Goal: Information Seeking & Learning: Understand process/instructions

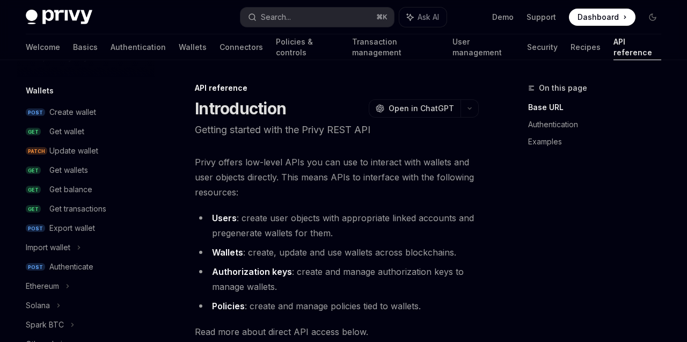
scroll to position [87, 0]
click at [87, 204] on div "Get transactions" at bounding box center [77, 208] width 57 height 13
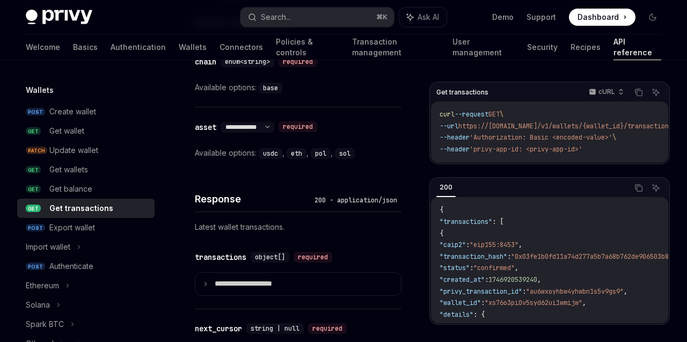
scroll to position [651, 0]
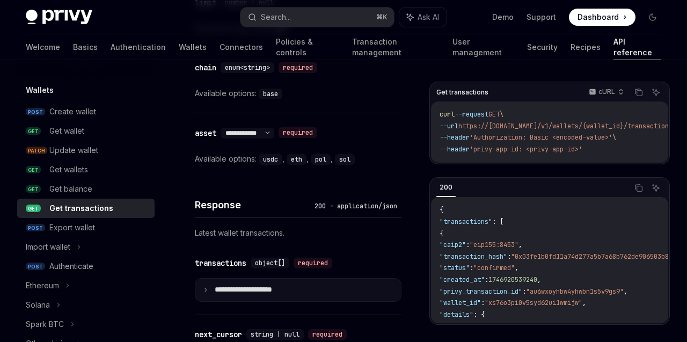
click at [207, 287] on icon at bounding box center [205, 289] width 5 height 5
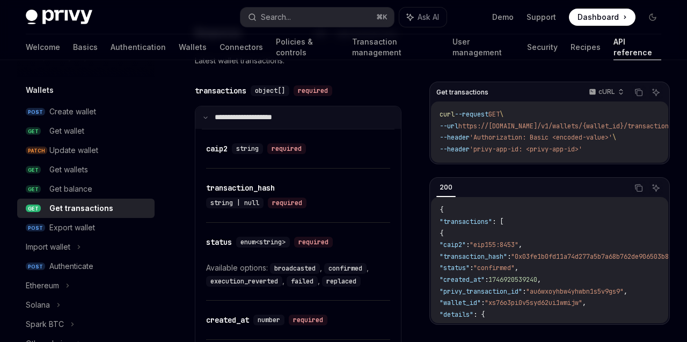
scroll to position [827, 0]
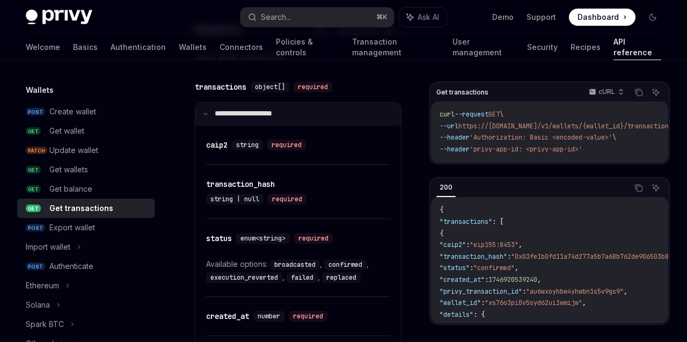
click at [203, 114] on icon at bounding box center [205, 113] width 5 height 5
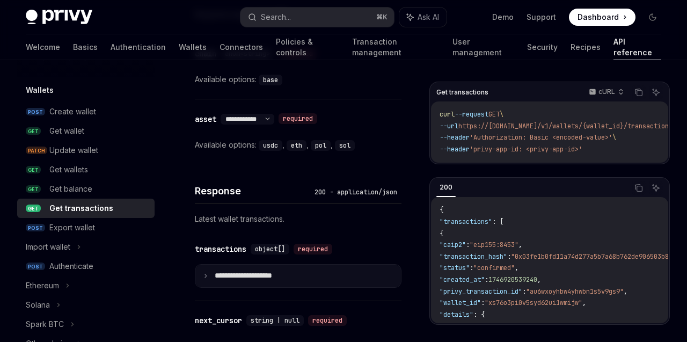
scroll to position [716, 0]
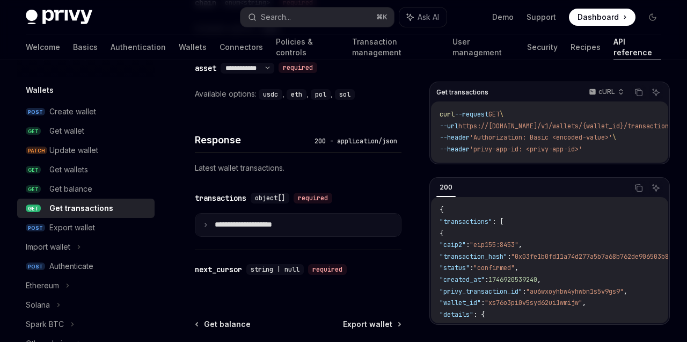
click at [207, 224] on icon at bounding box center [205, 224] width 5 height 5
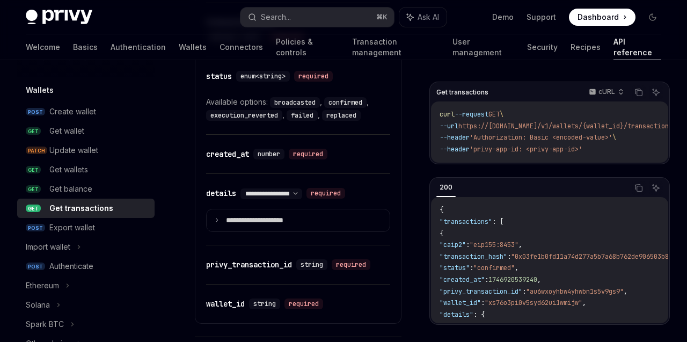
scroll to position [990, 0]
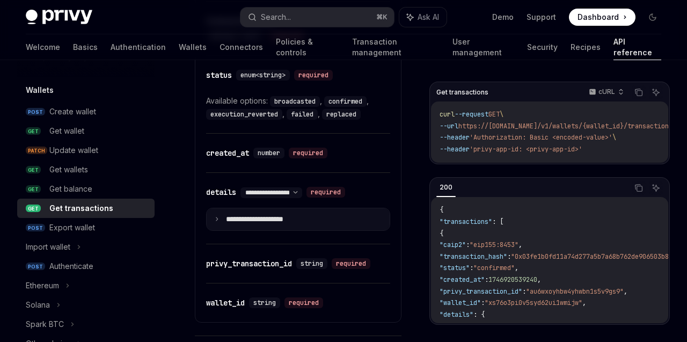
click at [215, 221] on summary "**********" at bounding box center [298, 219] width 183 height 23
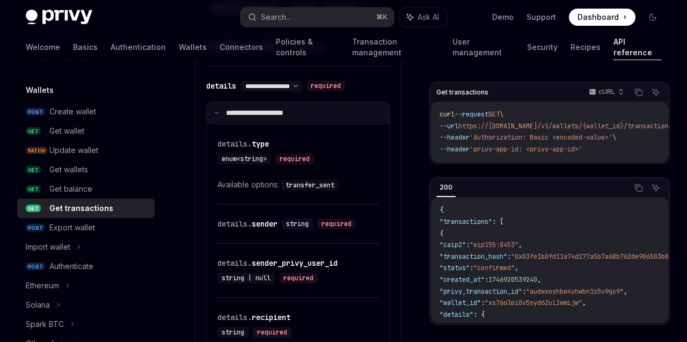
scroll to position [1100, 0]
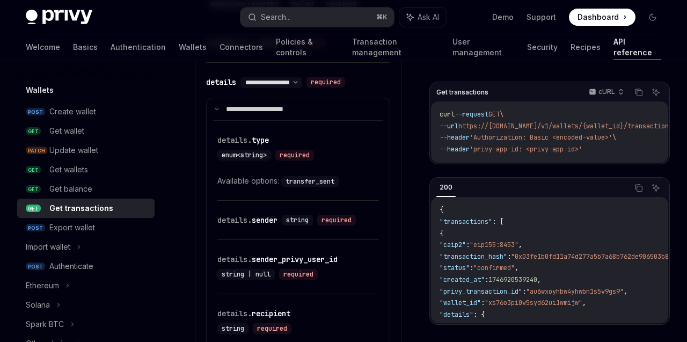
click at [320, 181] on code "transfer_sent" at bounding box center [309, 181] width 57 height 11
click at [322, 158] on div "​ details. type enum<string> required" at bounding box center [292, 148] width 151 height 26
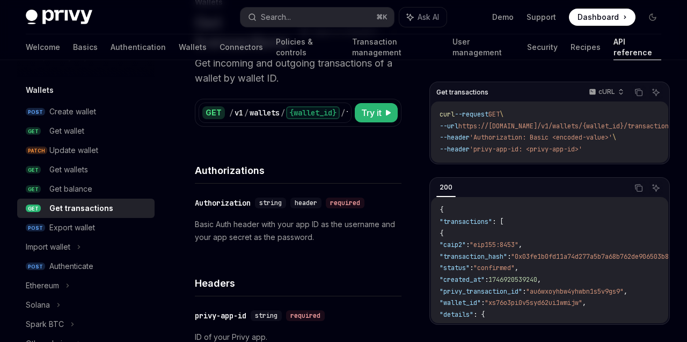
scroll to position [87, 0]
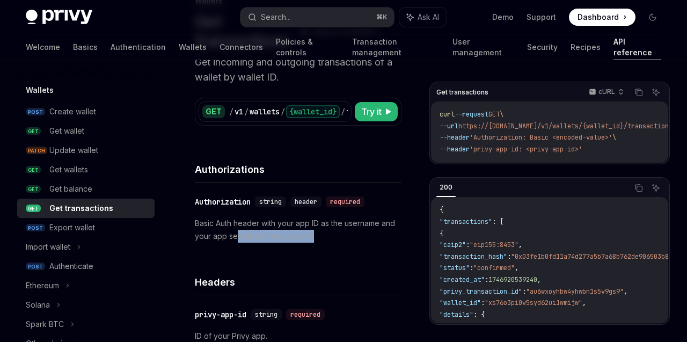
drag, startPoint x: 235, startPoint y: 236, endPoint x: 351, endPoint y: 234, distance: 115.4
click at [351, 234] on p "Basic Auth header with your app ID as the username and your app secret as the p…" at bounding box center [298, 230] width 207 height 26
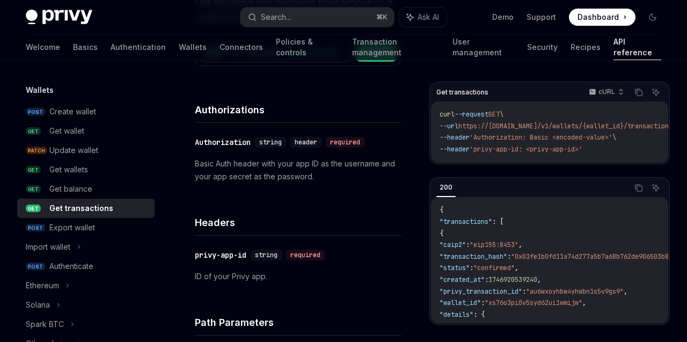
scroll to position [143, 0]
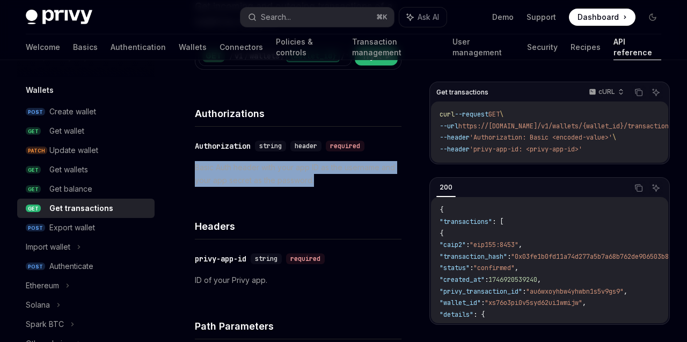
drag, startPoint x: 196, startPoint y: 168, endPoint x: 323, endPoint y: 177, distance: 127.0
click at [323, 177] on p "Basic Auth header with your app ID as the username and your app secret as the p…" at bounding box center [298, 174] width 207 height 26
click at [325, 219] on h4 "Headers" at bounding box center [298, 226] width 207 height 14
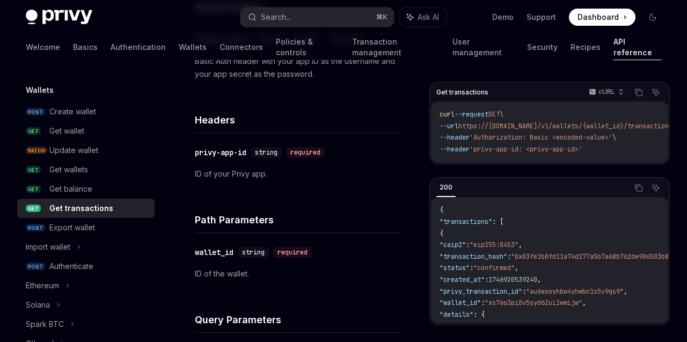
scroll to position [250, 0]
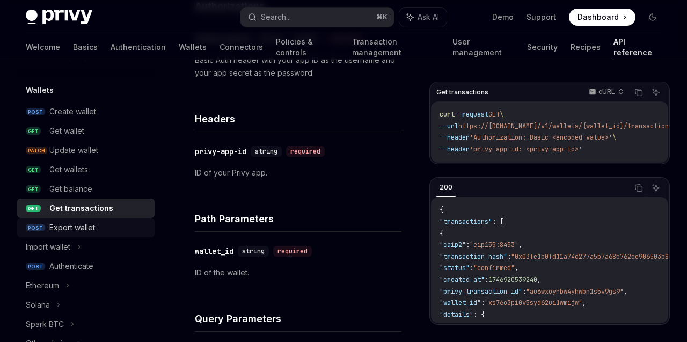
click at [61, 225] on div "Export wallet" at bounding box center [72, 227] width 46 height 13
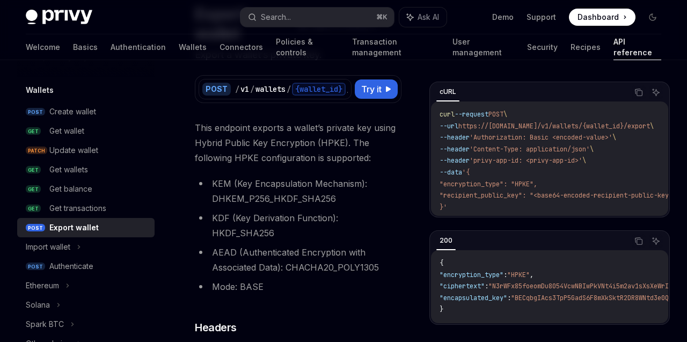
scroll to position [102, 0]
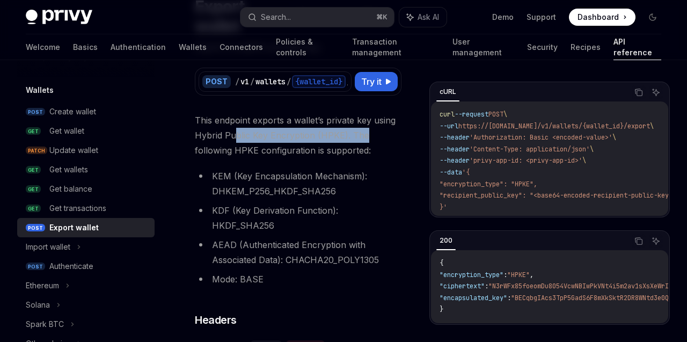
drag, startPoint x: 233, startPoint y: 136, endPoint x: 365, endPoint y: 137, distance: 131.5
click at [365, 137] on span "This endpoint exports a wallet’s private key using Hybrid Public Key Encryption…" at bounding box center [298, 135] width 207 height 45
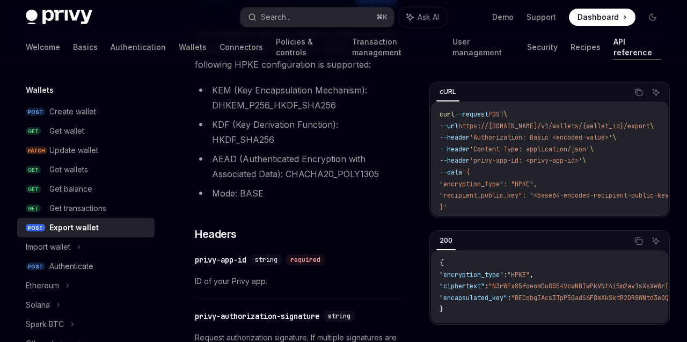
scroll to position [188, 0]
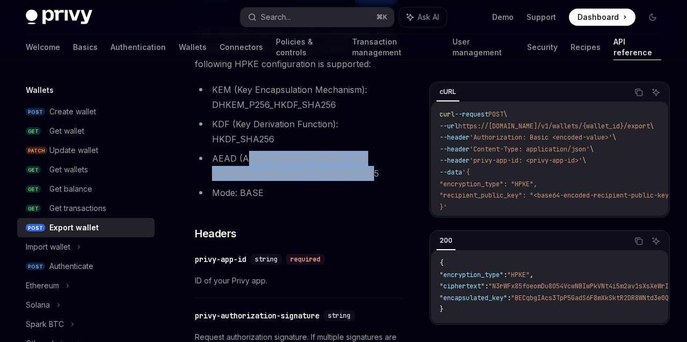
drag, startPoint x: 246, startPoint y: 145, endPoint x: 376, endPoint y: 153, distance: 130.1
click at [376, 153] on li "AEAD (Authenticated Encryption with Associated Data): CHACHA20_POLY1305" at bounding box center [298, 166] width 207 height 30
click at [239, 151] on li "AEAD (Authenticated Encryption with Associated Data): CHACHA20_POLY1305" at bounding box center [298, 166] width 207 height 30
drag, startPoint x: 213, startPoint y: 143, endPoint x: 386, endPoint y: 152, distance: 174.2
click at [386, 152] on li "AEAD (Authenticated Encryption with Associated Data): CHACHA20_POLY1305" at bounding box center [298, 166] width 207 height 30
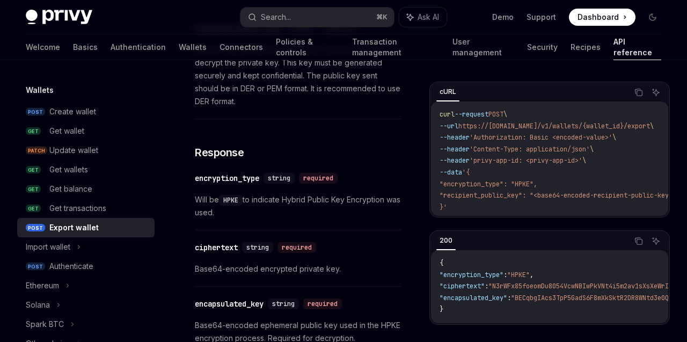
scroll to position [760, 0]
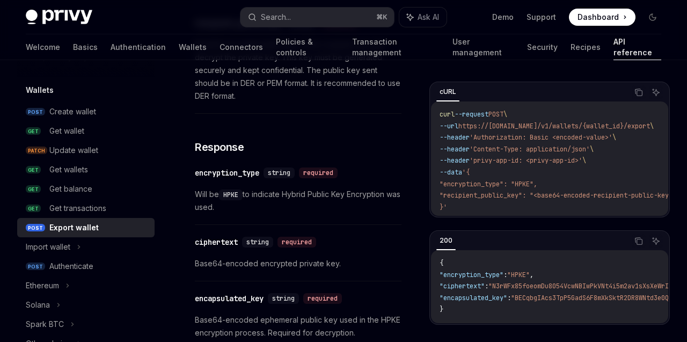
click at [294, 188] on span "Will be HPKE to indicate Hybrid Public Key Encryption was used." at bounding box center [298, 201] width 207 height 26
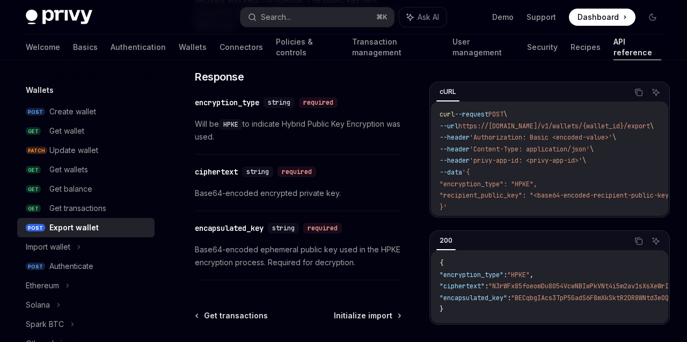
scroll to position [831, 0]
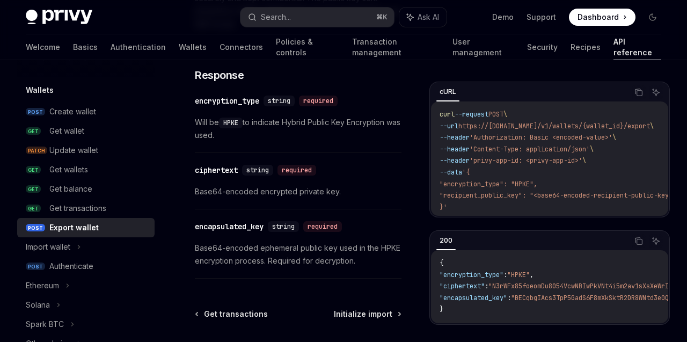
click at [310, 185] on span "Base64-encoded encrypted private key." at bounding box center [298, 191] width 207 height 13
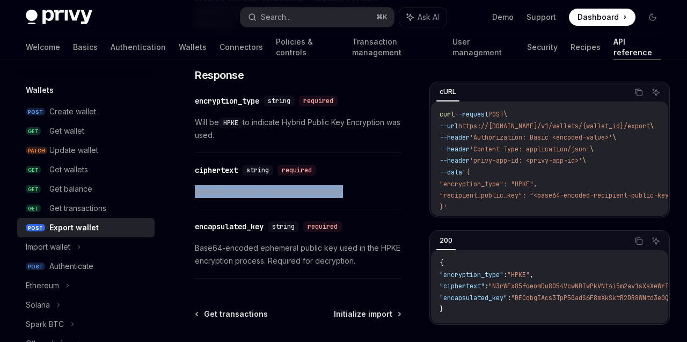
click at [363, 158] on div "​ ciphertext string required Base64-encoded encrypted private key." at bounding box center [298, 183] width 207 height 51
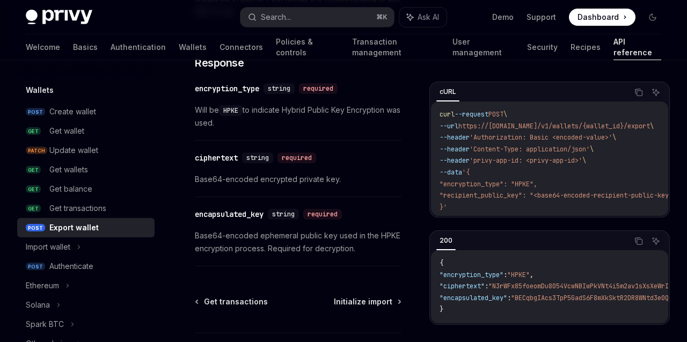
scroll to position [845, 0]
click at [318, 236] on span "Base64-encoded ephemeral public key used in the HPKE encryption process. Requir…" at bounding box center [298, 241] width 207 height 26
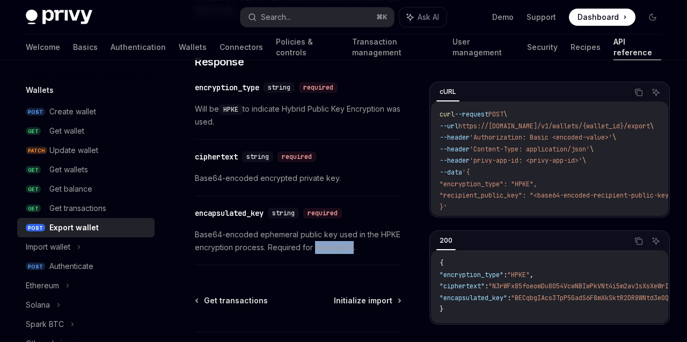
click at [318, 236] on span "Base64-encoded ephemeral public key used in the HPKE encryption process. Requir…" at bounding box center [298, 241] width 207 height 26
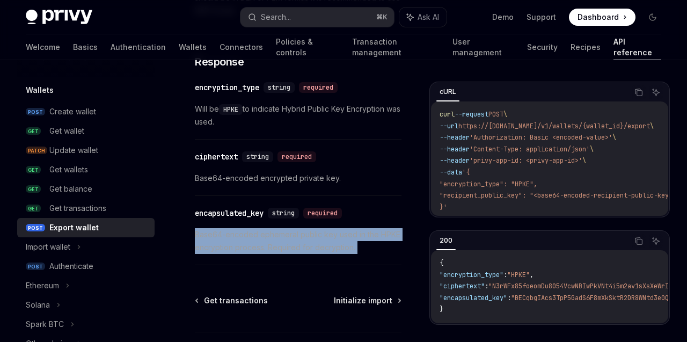
click at [387, 172] on span "Base64-encoded encrypted private key." at bounding box center [298, 178] width 207 height 13
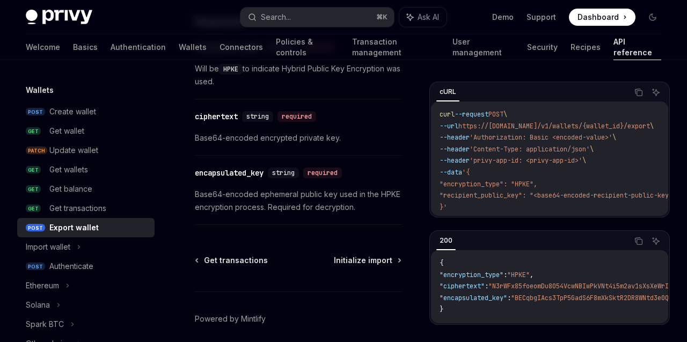
scroll to position [913, 0]
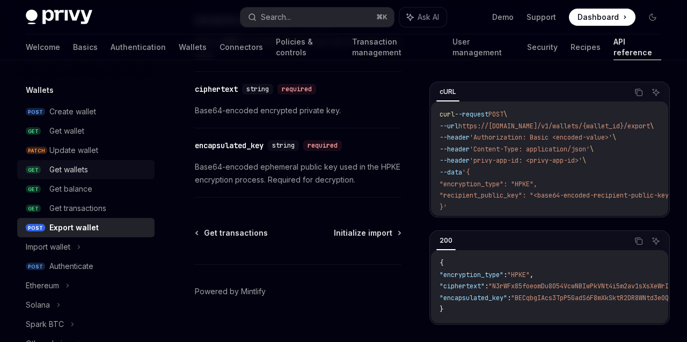
click at [86, 165] on div "Get wallets" at bounding box center [68, 169] width 39 height 13
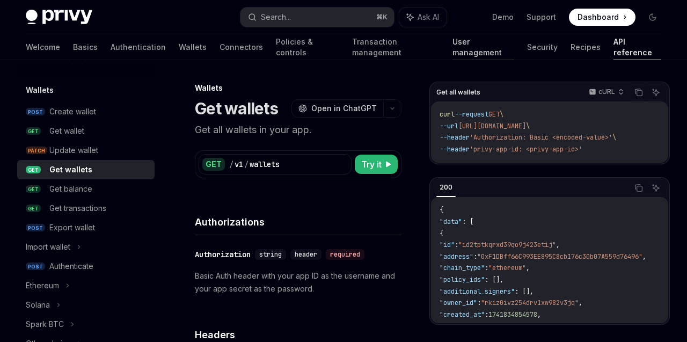
click at [452, 48] on link "User management" at bounding box center [483, 47] width 62 height 26
type textarea "*"
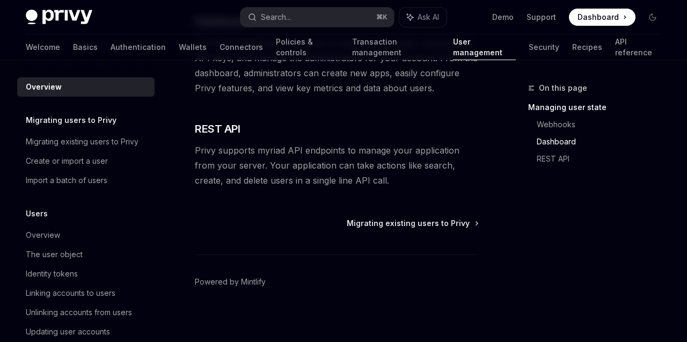
scroll to position [400, 0]
